Goal: Task Accomplishment & Management: Use online tool/utility

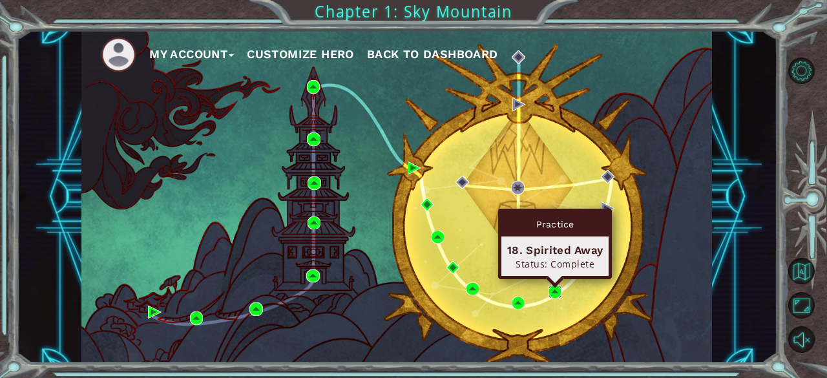
click at [555, 290] on img at bounding box center [554, 291] width 13 height 13
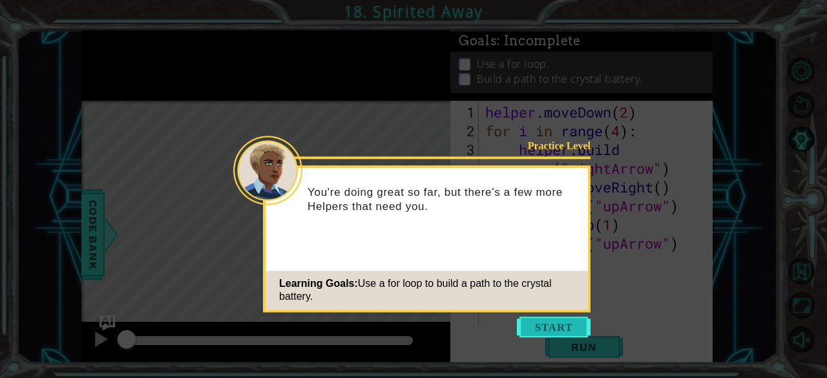
click at [551, 331] on button "Start" at bounding box center [554, 327] width 74 height 21
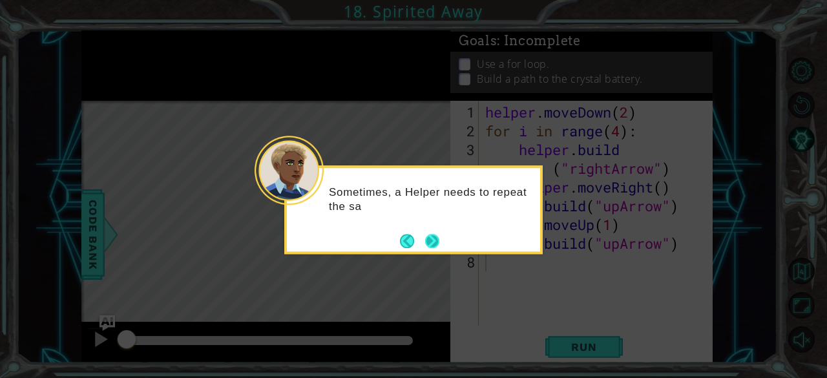
click at [424, 245] on button "Next" at bounding box center [432, 241] width 16 height 16
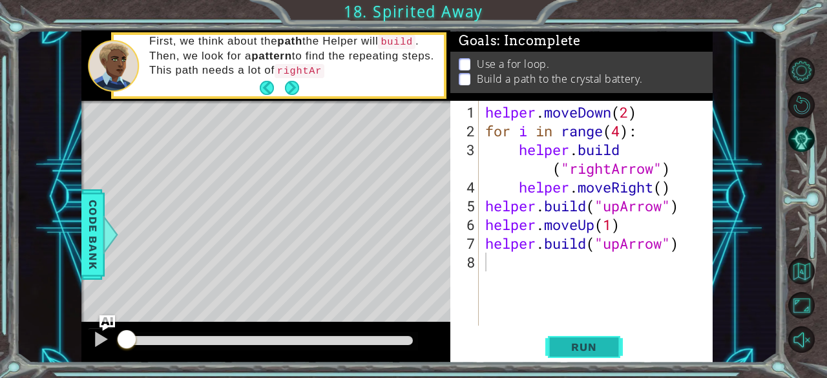
click at [592, 347] on span "Run" at bounding box center [583, 346] width 51 height 13
